Goal: Task Accomplishment & Management: Manage account settings

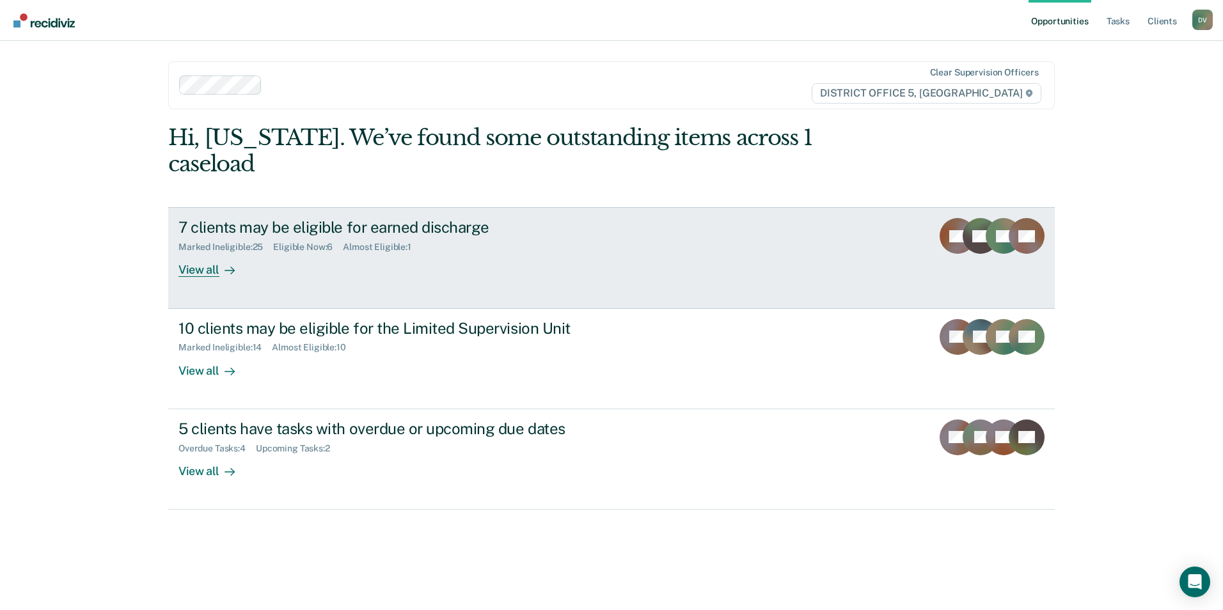
click at [524, 231] on div "7 clients may be eligible for earned discharge Marked Ineligible : 25 Eligible …" at bounding box center [418, 247] width 480 height 59
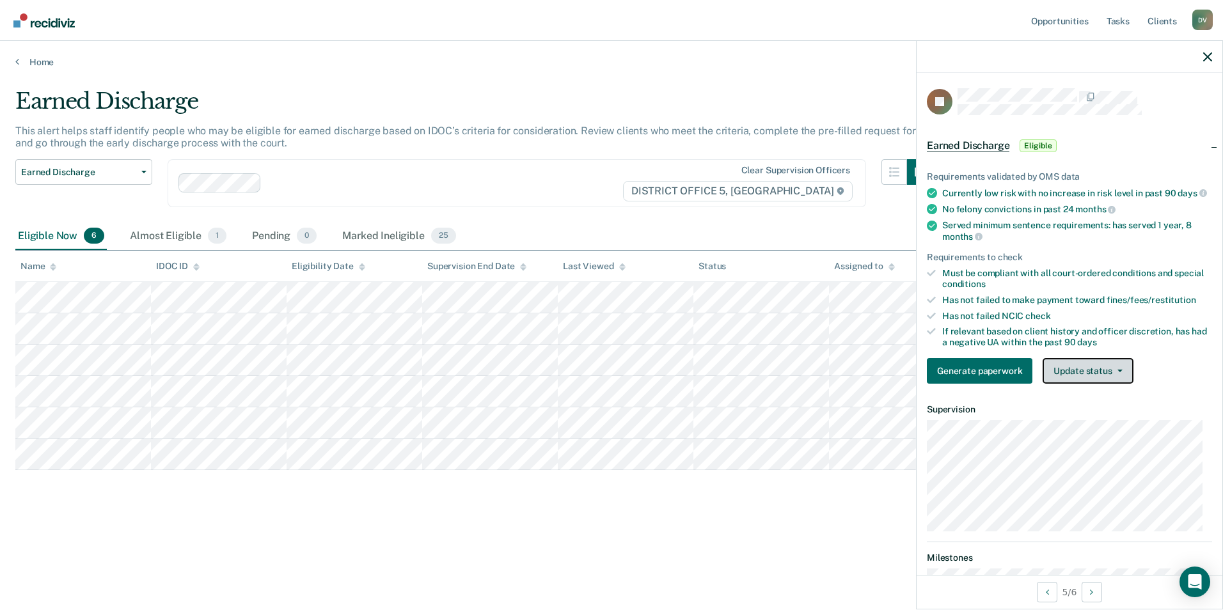
click at [1115, 384] on button "Update status" at bounding box center [1087, 371] width 90 height 26
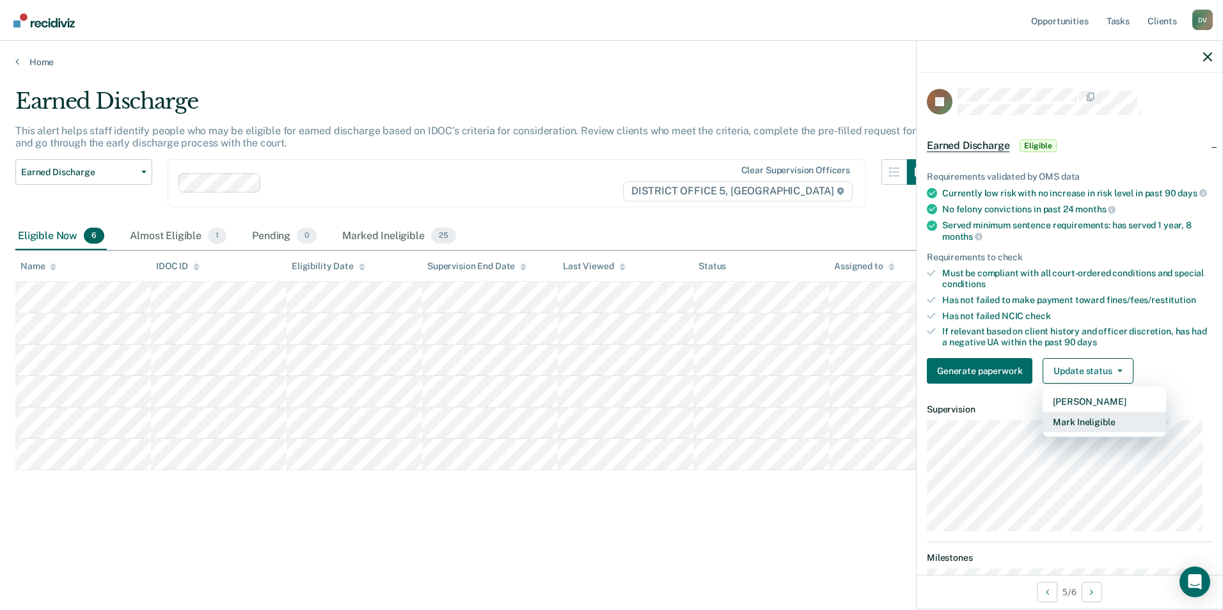
click at [1106, 432] on button "Mark Ineligible" at bounding box center [1103, 422] width 123 height 20
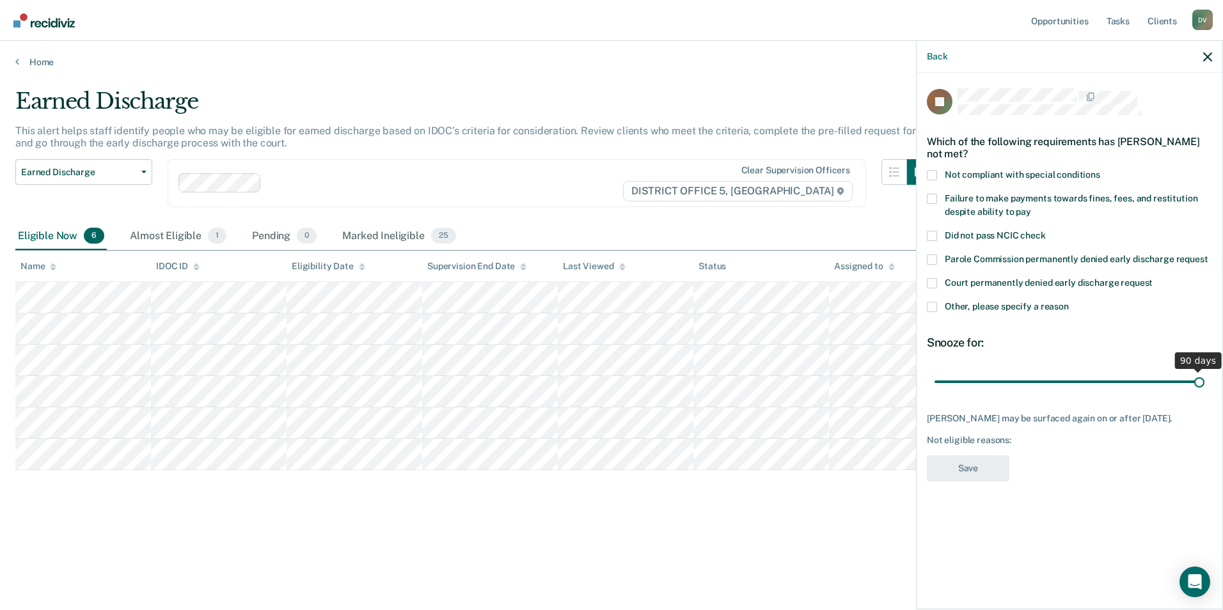
drag, startPoint x: 1030, startPoint y: 381, endPoint x: 1218, endPoint y: 381, distance: 188.7
type input "90"
click at [1204, 381] on input "range" at bounding box center [1069, 381] width 270 height 22
click at [933, 307] on span at bounding box center [932, 307] width 10 height 10
click at [1069, 302] on input "Other, please specify a reason" at bounding box center [1069, 302] width 0 height 0
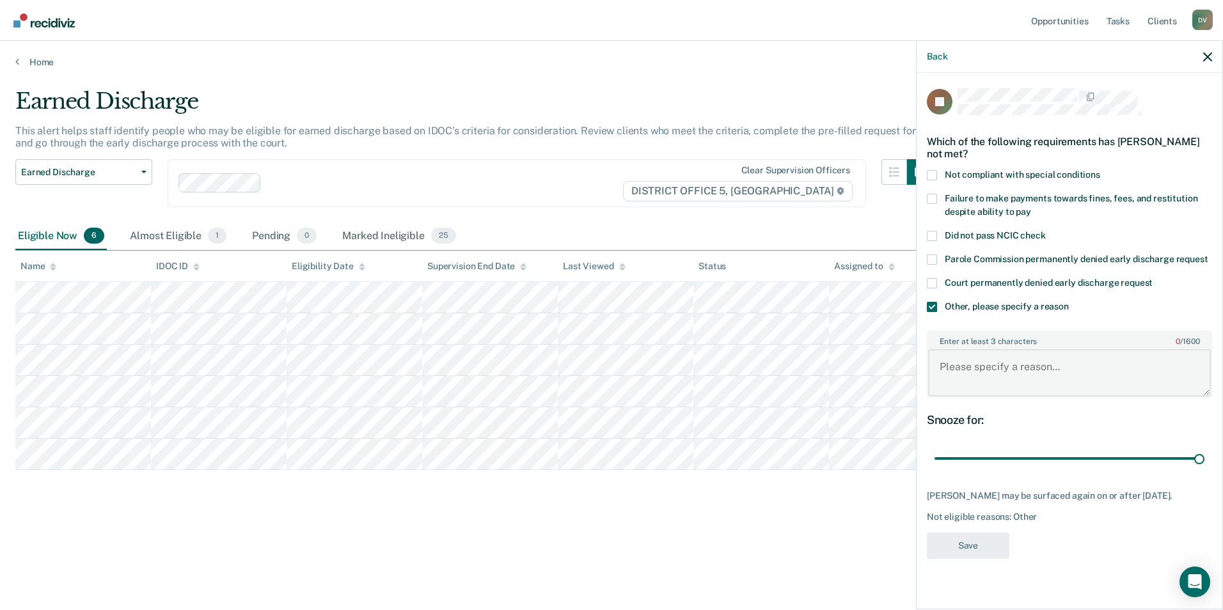
click at [993, 379] on textarea "Enter at least 3 characters 0 / 1600" at bounding box center [1069, 372] width 283 height 47
type textarea "Client recently had [MEDICAL_DATA] on meth"
click at [980, 559] on button "Save" at bounding box center [968, 546] width 82 height 26
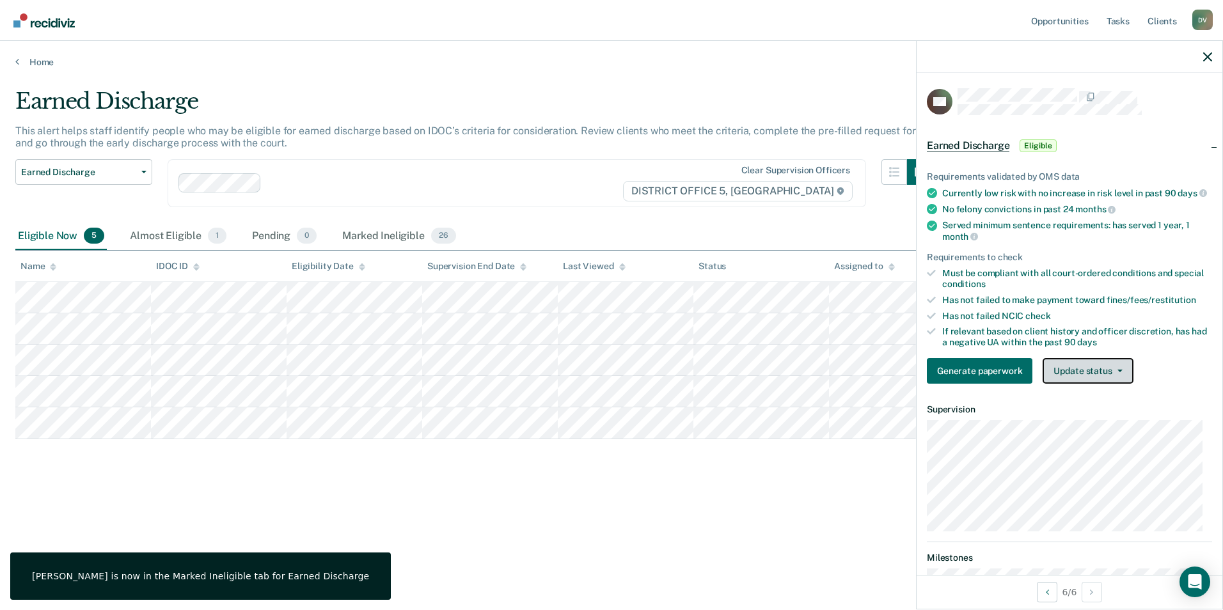
click at [1104, 376] on button "Update status" at bounding box center [1087, 371] width 90 height 26
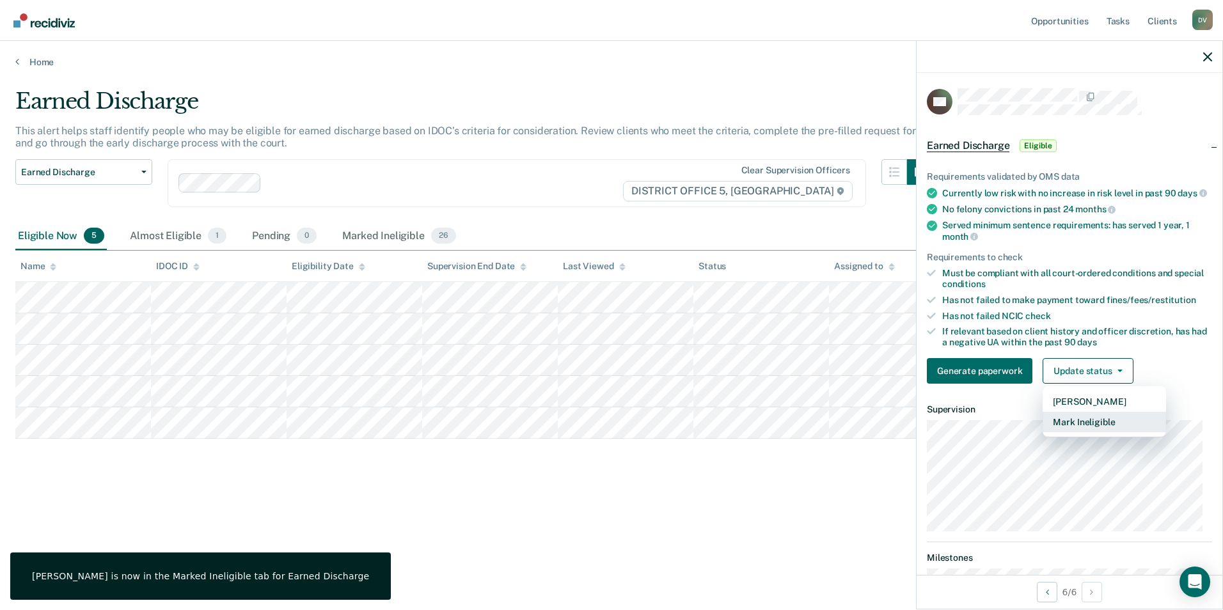
click at [1100, 430] on button "Mark Ineligible" at bounding box center [1103, 422] width 123 height 20
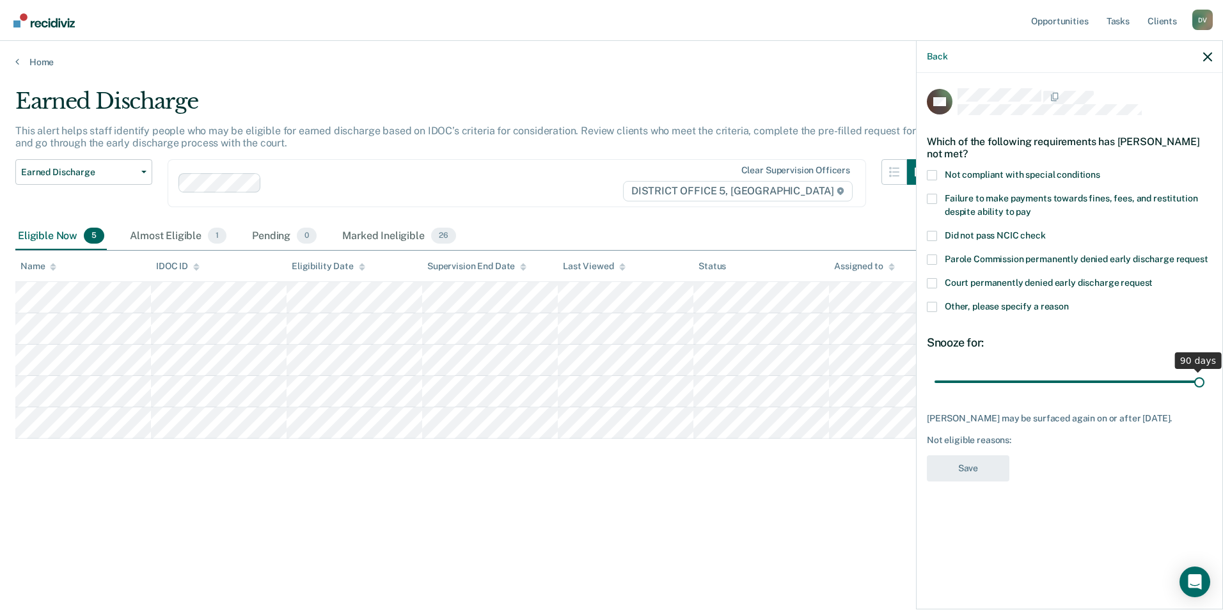
drag, startPoint x: 1023, startPoint y: 379, endPoint x: 1214, endPoint y: 381, distance: 191.2
type input "90"
click at [1204, 381] on input "range" at bounding box center [1069, 381] width 270 height 22
click at [931, 306] on span at bounding box center [932, 307] width 10 height 10
click at [1069, 302] on input "Other, please specify a reason" at bounding box center [1069, 302] width 0 height 0
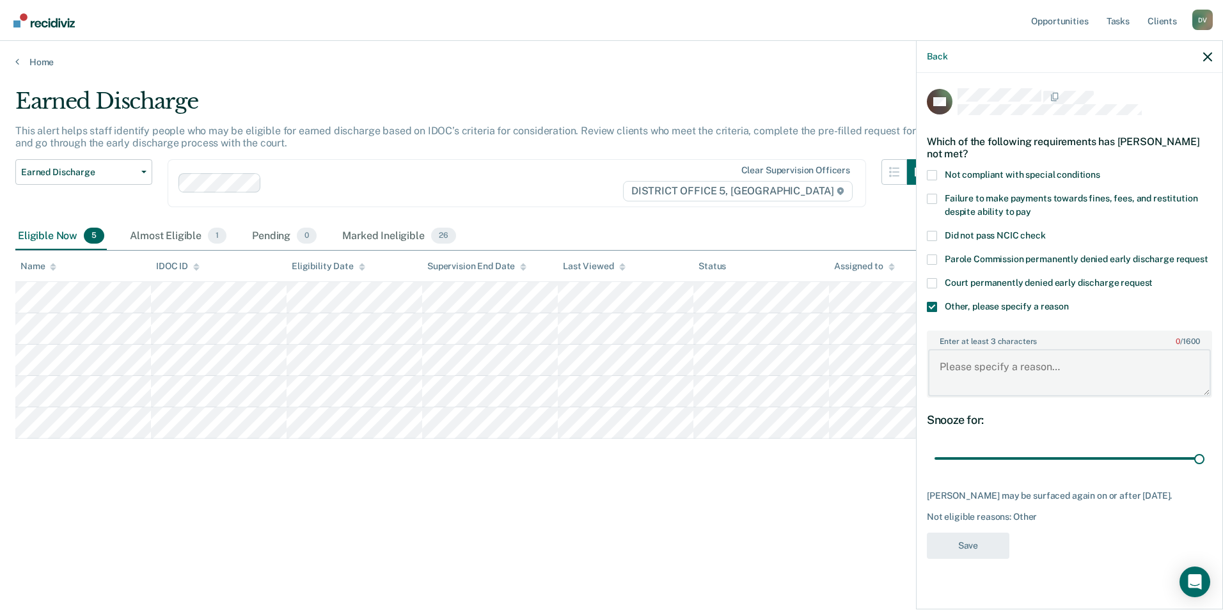
click at [989, 376] on textarea "Enter at least 3 characters 0 / 1600" at bounding box center [1069, 372] width 283 height 47
type textarea "Client is still engaged in Drug Court Program"
click at [969, 558] on button "Save" at bounding box center [968, 546] width 82 height 26
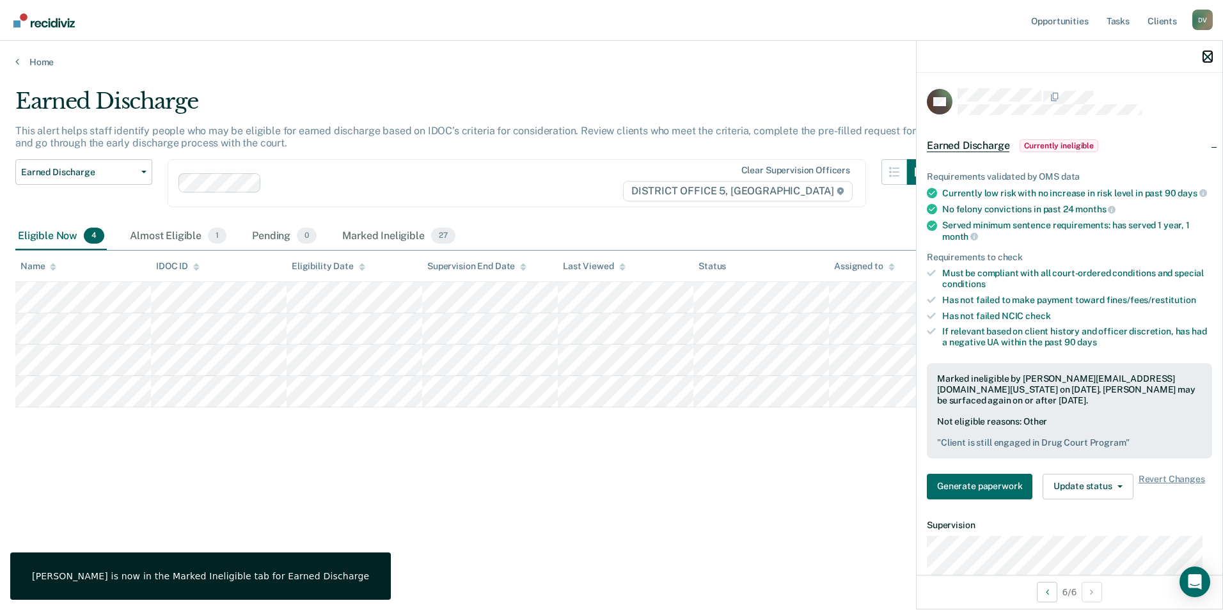
click at [1204, 54] on icon "button" at bounding box center [1207, 56] width 9 height 9
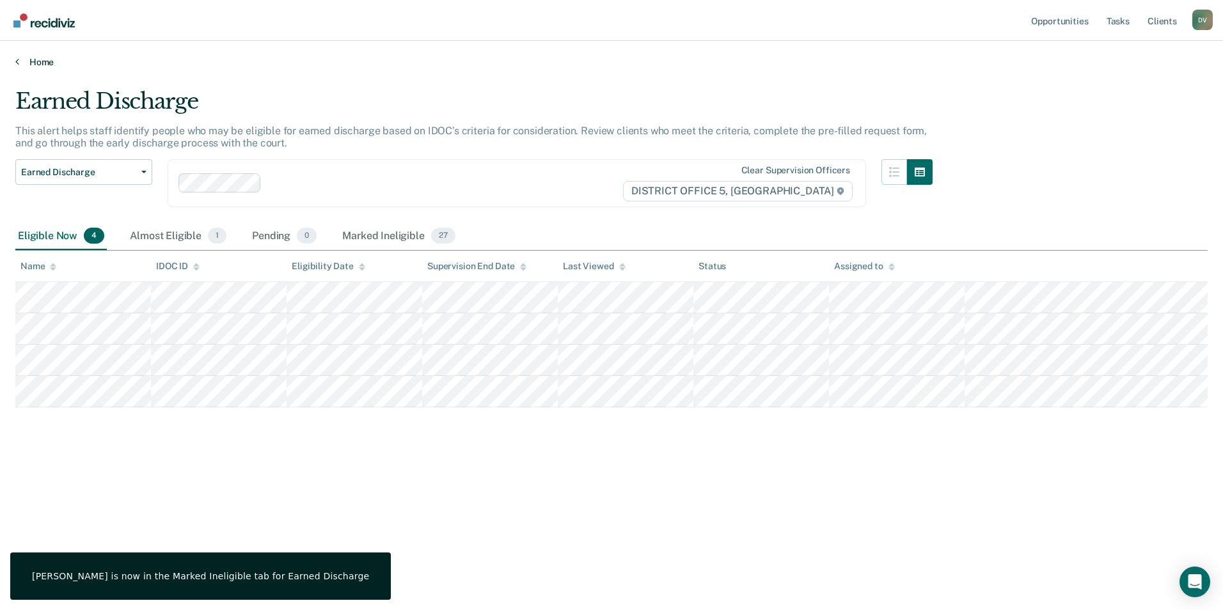
click at [33, 61] on link "Home" at bounding box center [611, 62] width 1192 height 12
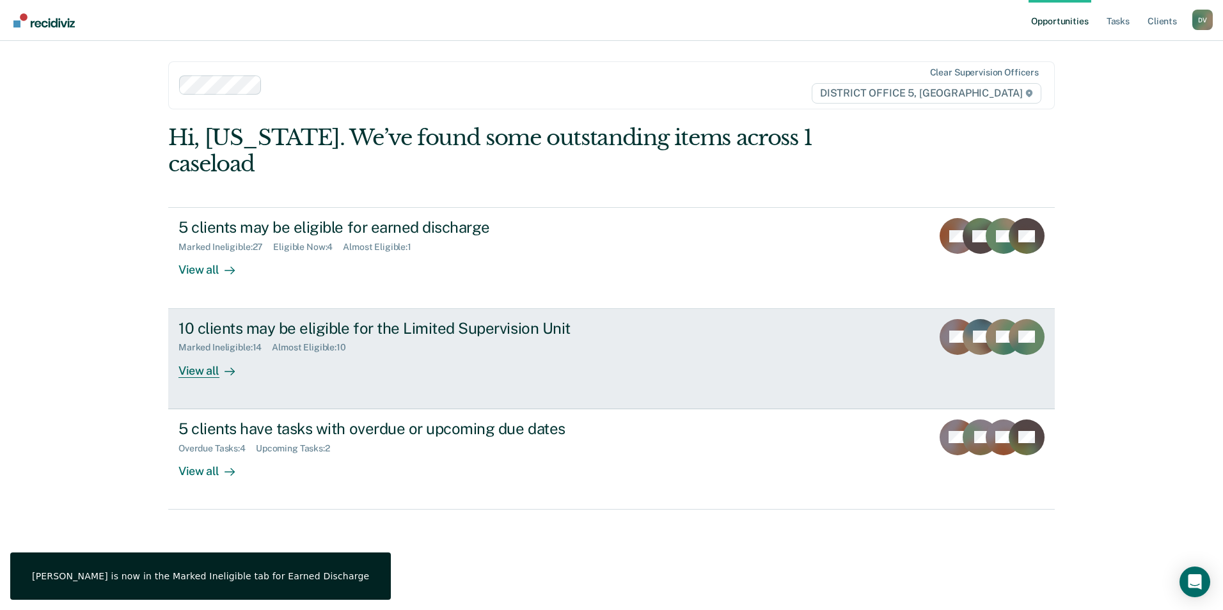
click at [345, 342] on div "Almost Eligible : 10" at bounding box center [314, 347] width 84 height 11
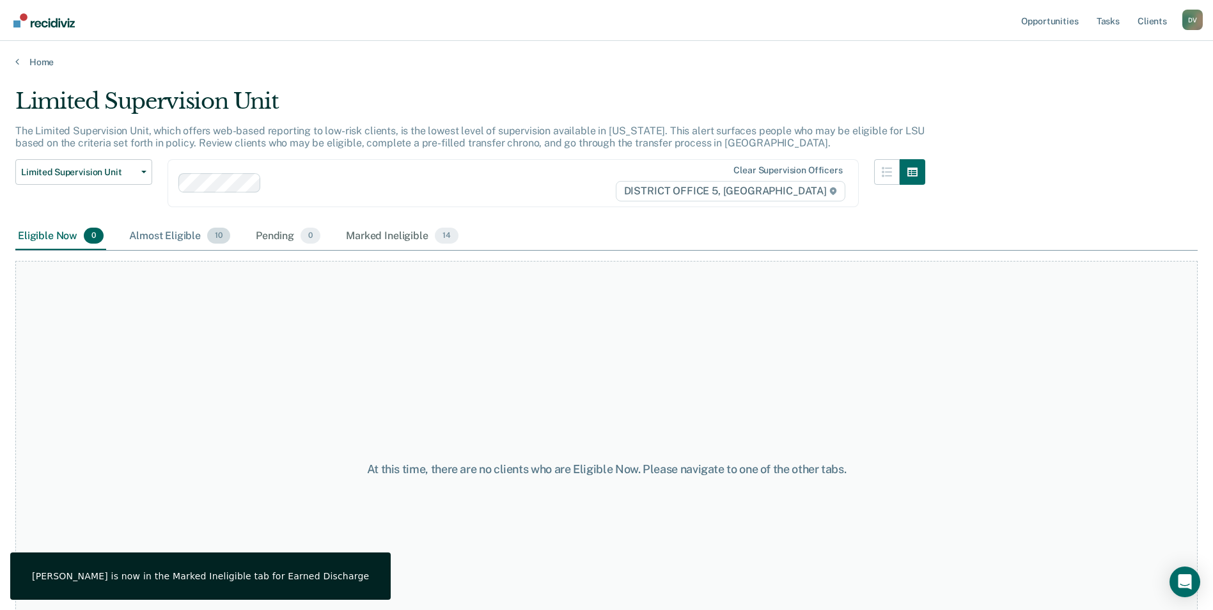
click at [171, 231] on div "Almost Eligible 10" at bounding box center [180, 237] width 106 height 28
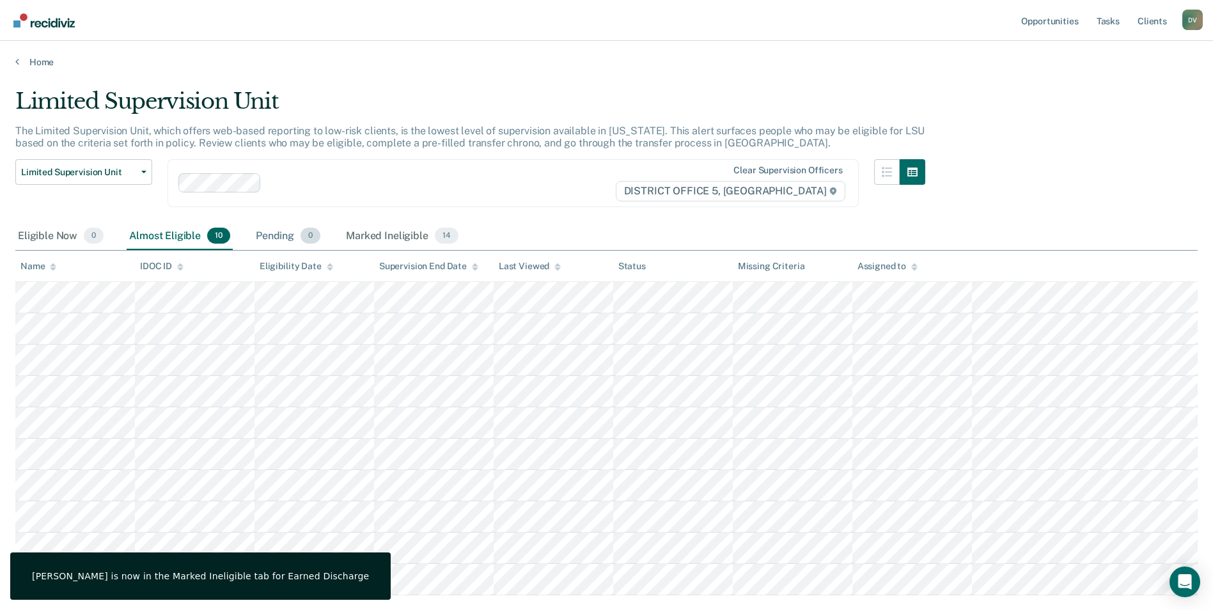
click at [278, 235] on div "Pending 0" at bounding box center [288, 237] width 70 height 28
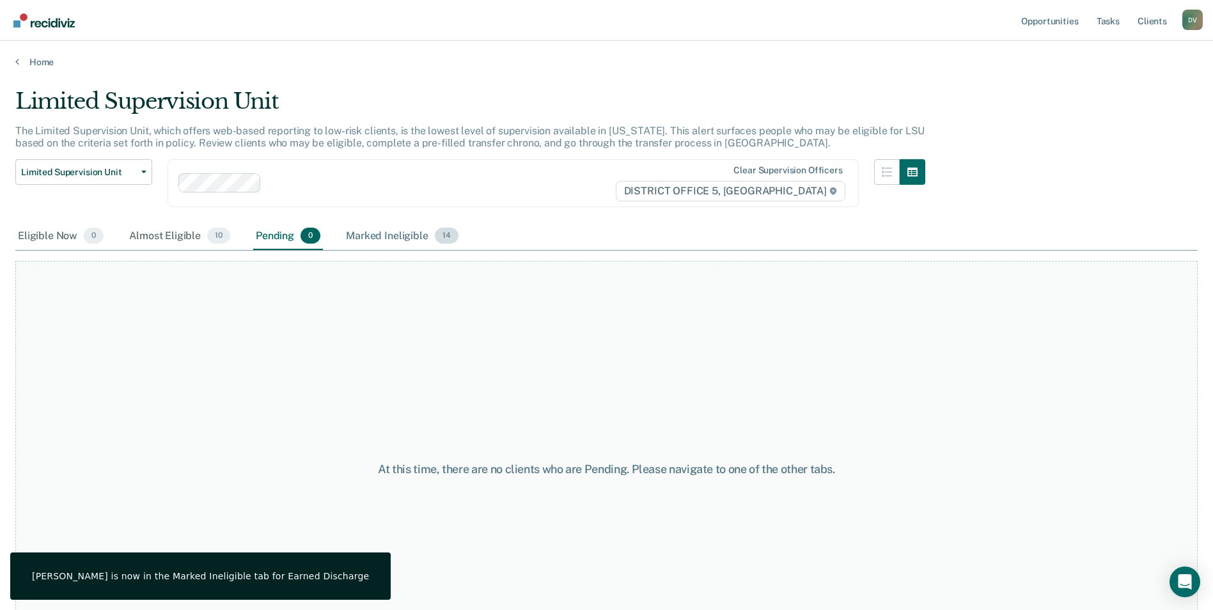
click at [381, 239] on div "Marked Ineligible 14" at bounding box center [401, 237] width 117 height 28
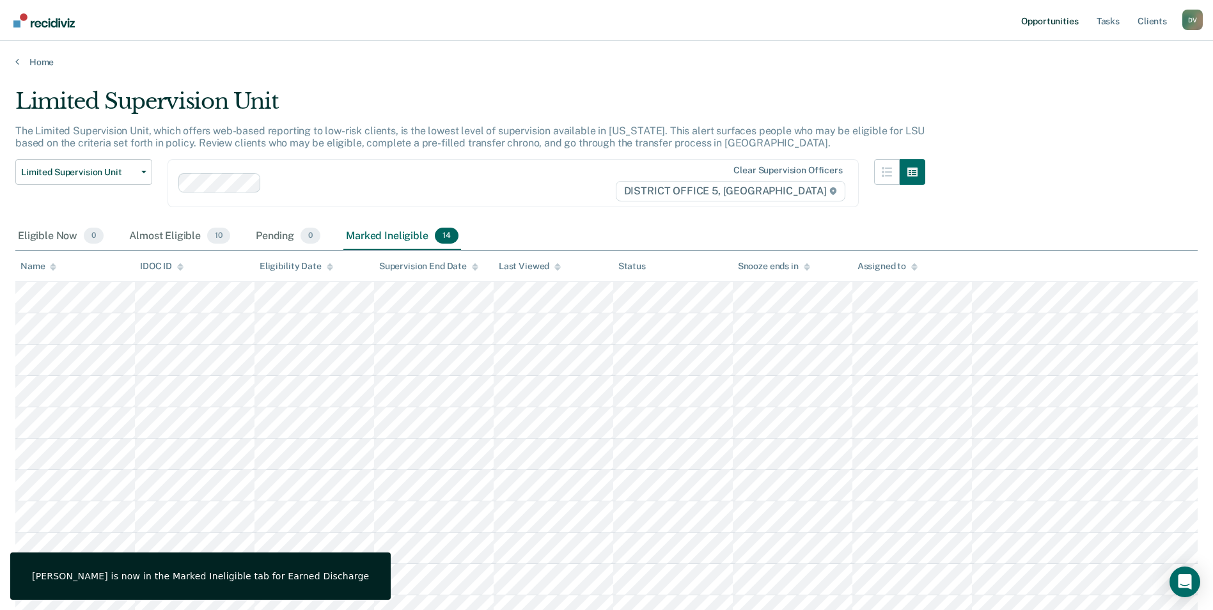
click at [1069, 17] on link "Opportunities" at bounding box center [1050, 20] width 62 height 41
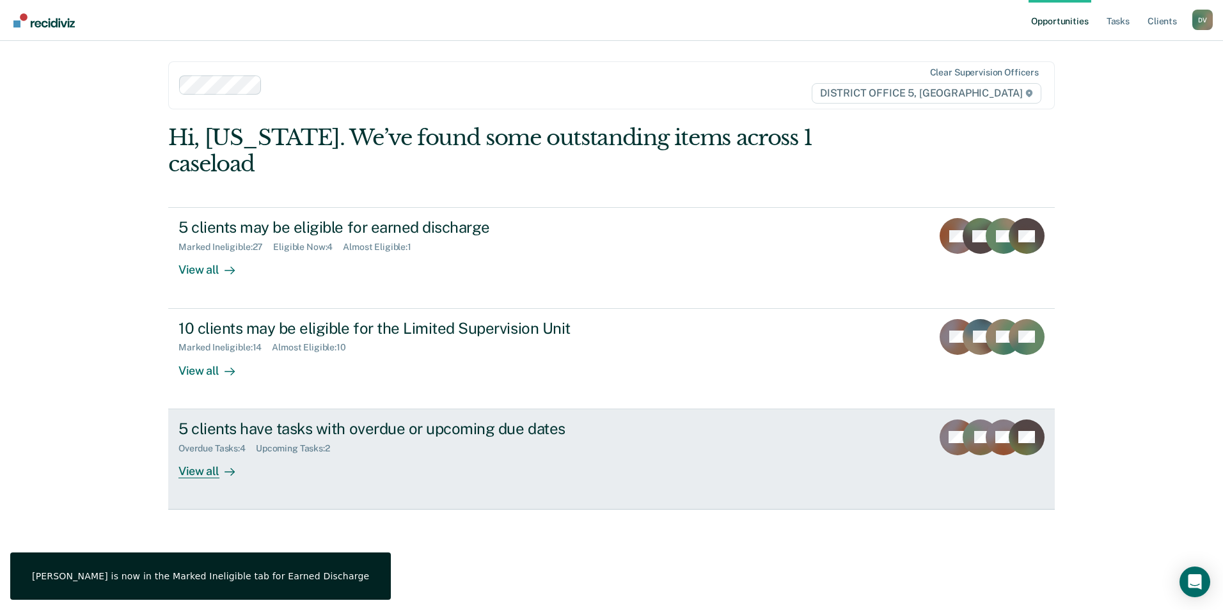
click at [397, 433] on div "5 clients have tasks with overdue or upcoming due dates Overdue Tasks : 4 Upcom…" at bounding box center [418, 449] width 480 height 59
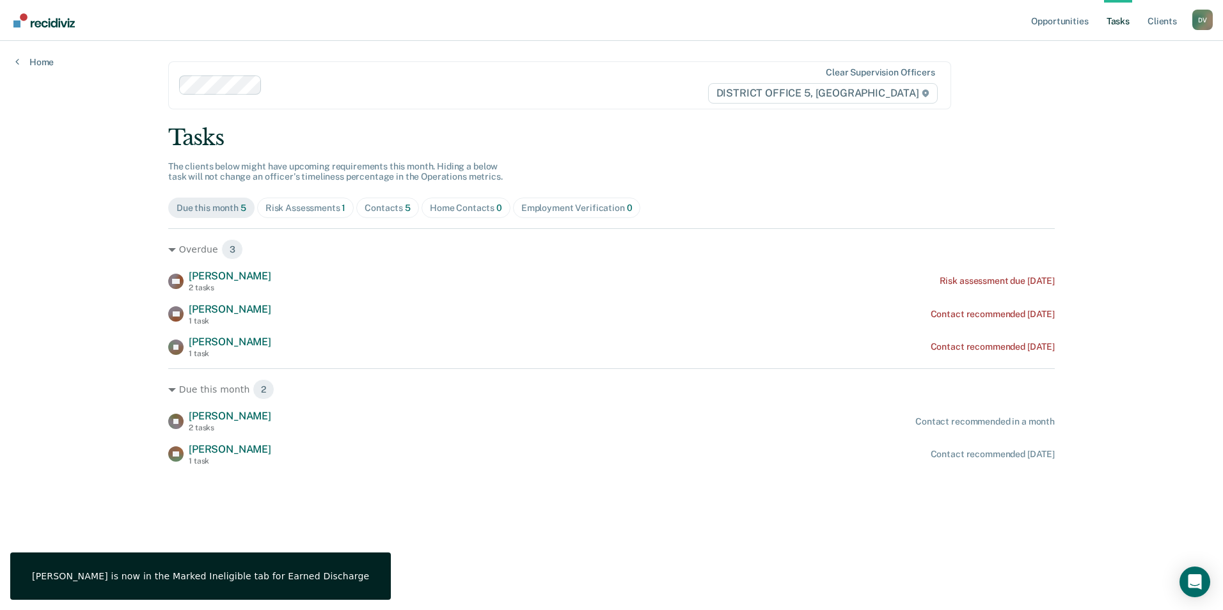
click at [1119, 21] on link "Tasks" at bounding box center [1118, 20] width 28 height 41
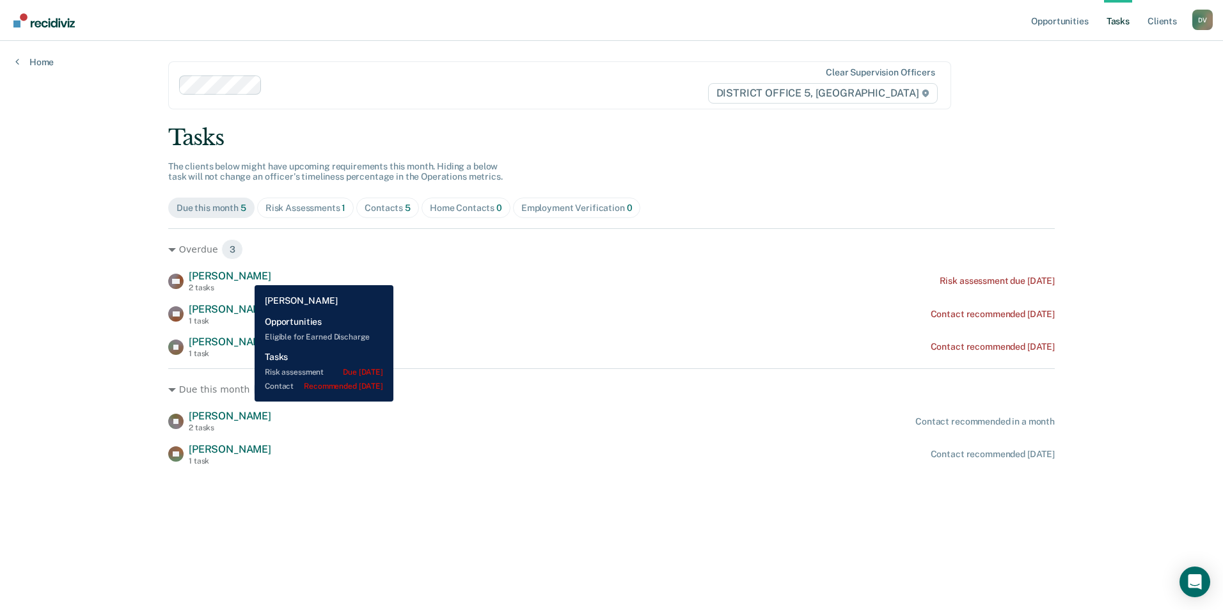
click at [245, 276] on span "[PERSON_NAME]" at bounding box center [230, 276] width 82 height 12
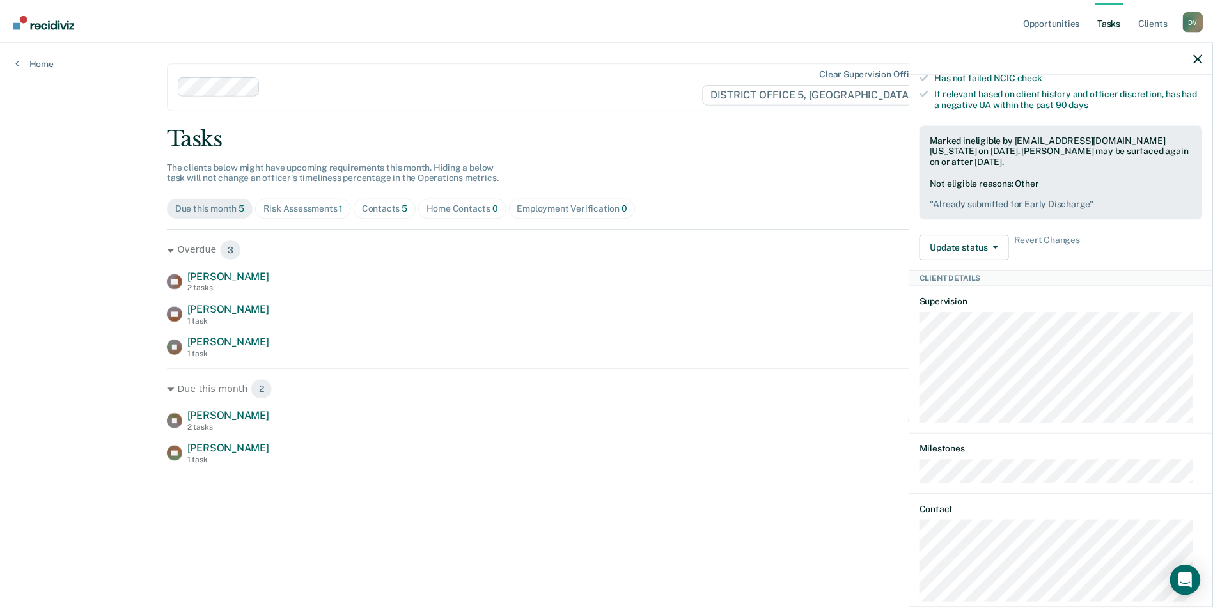
scroll to position [446, 0]
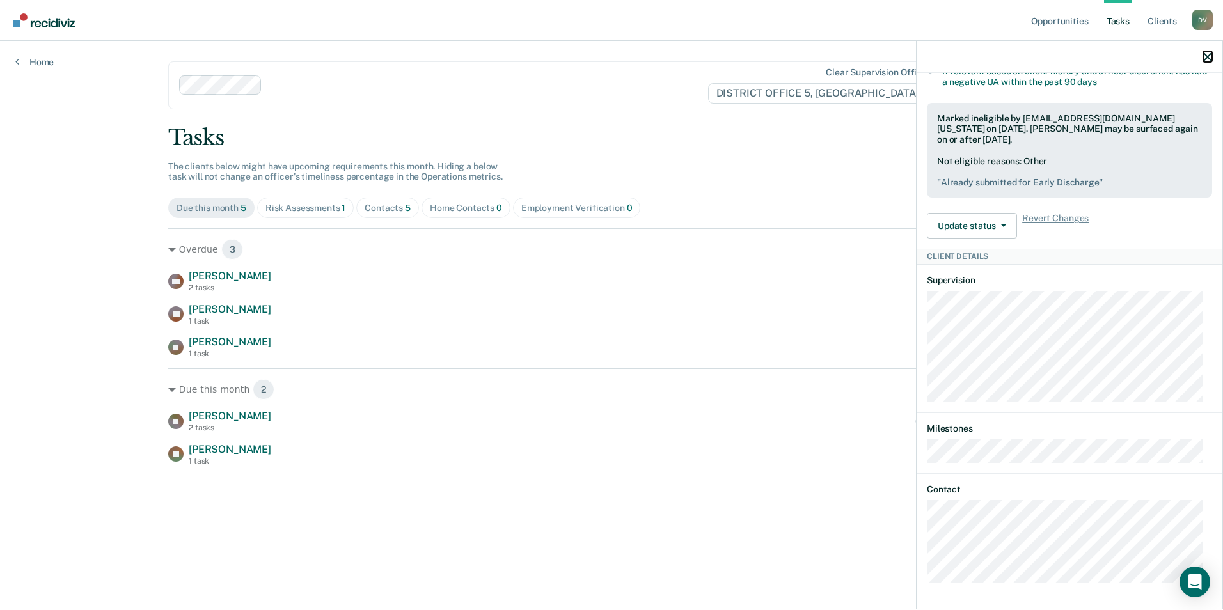
click at [1204, 58] on icon "button" at bounding box center [1207, 56] width 9 height 9
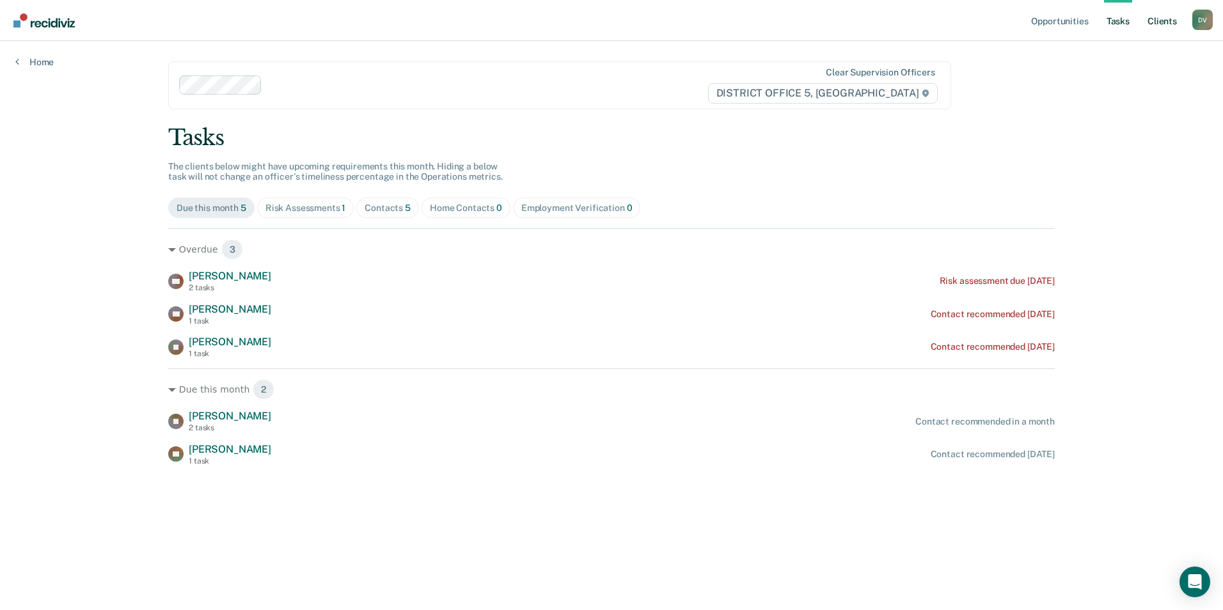
click at [1154, 23] on link "Client s" at bounding box center [1162, 20] width 35 height 41
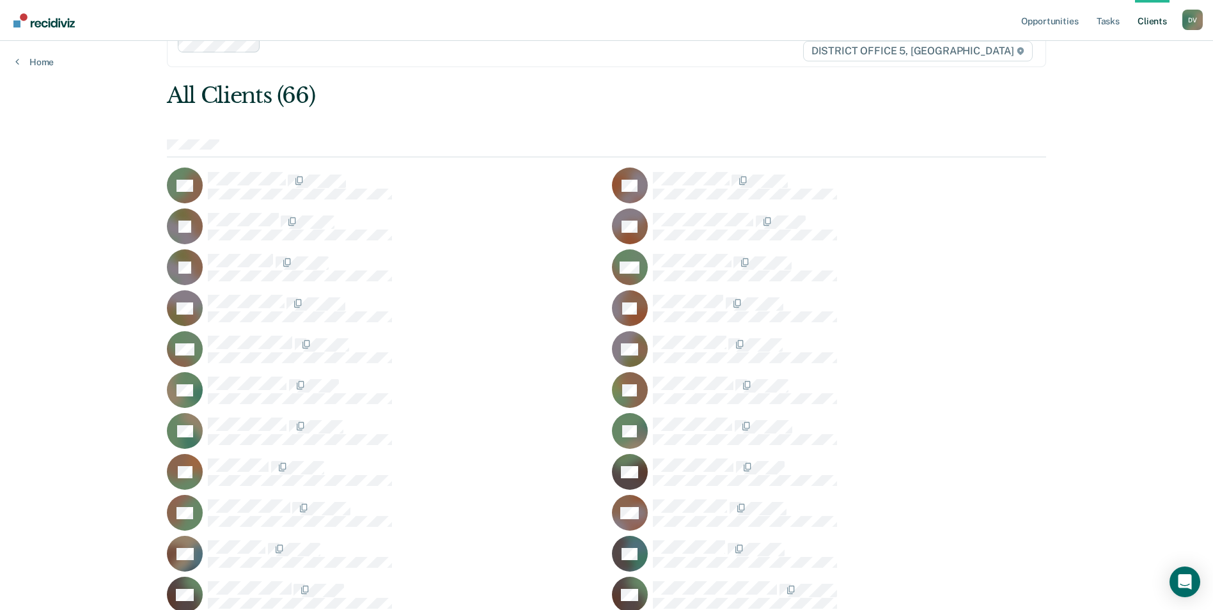
scroll to position [64, 0]
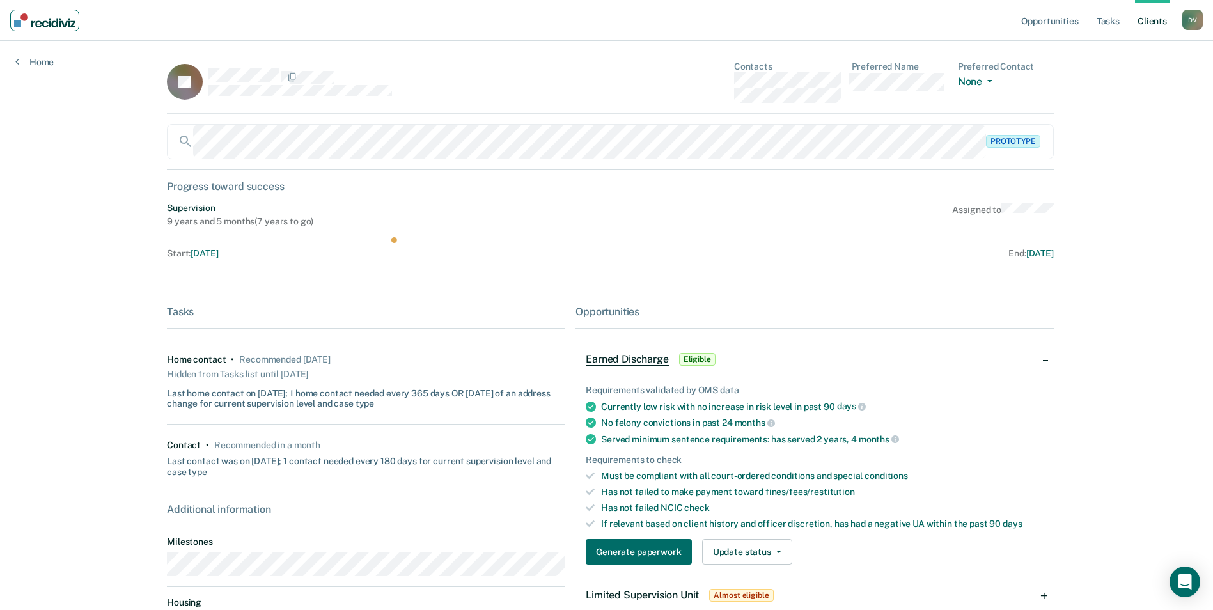
click at [33, 20] on img "Main navigation" at bounding box center [44, 20] width 61 height 14
